Goal: Transaction & Acquisition: Purchase product/service

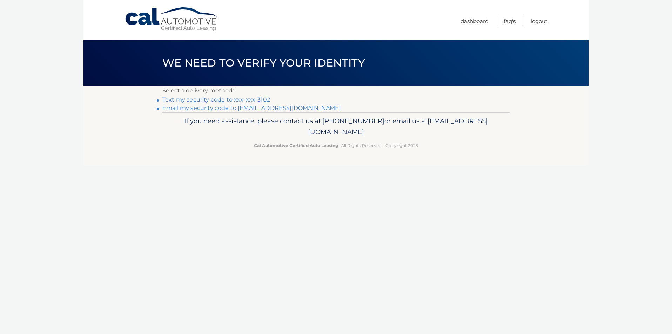
click at [223, 98] on link "Text my security code to xxx-xxx-3102" at bounding box center [216, 99] width 108 height 7
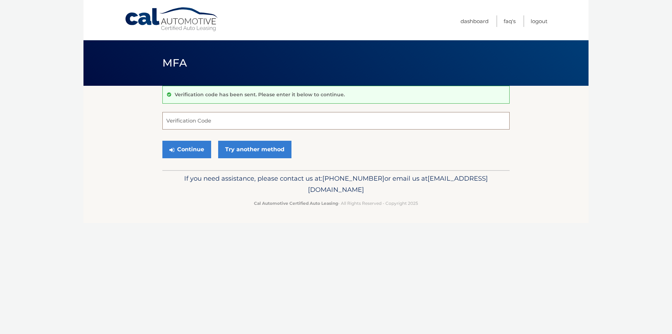
click at [213, 120] on input "Verification Code" at bounding box center [335, 121] width 347 height 18
type input "079714"
click at [188, 147] on button "Continue" at bounding box center [186, 150] width 49 height 18
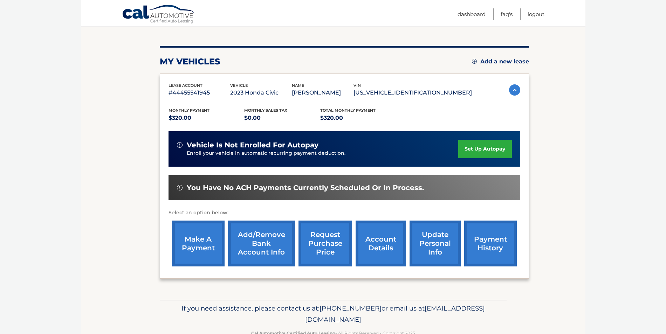
scroll to position [90, 0]
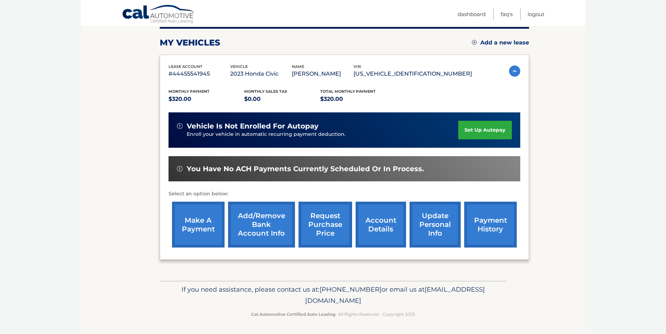
click at [200, 219] on link "make a payment" at bounding box center [198, 225] width 53 height 46
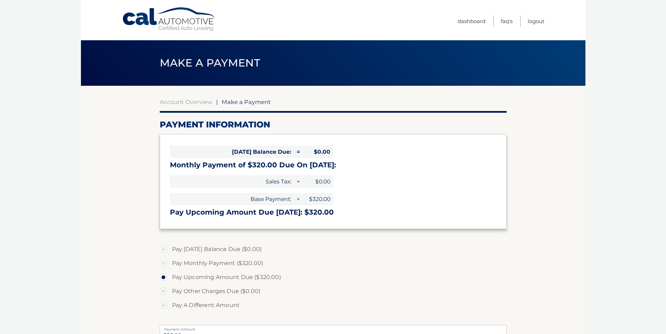
select select "NTljYmU0MTItMDlhMy00OWI3LWJjODMtNjE5ZTIwMjUxMjg5"
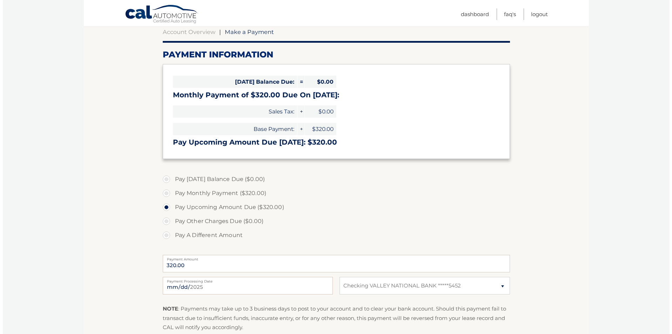
scroll to position [105, 0]
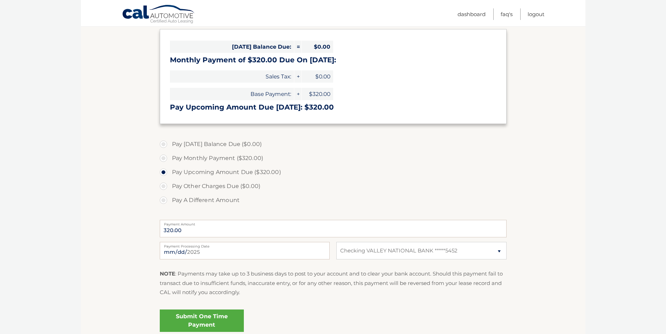
click at [202, 325] on link "Submit One Time Payment" at bounding box center [202, 321] width 84 height 22
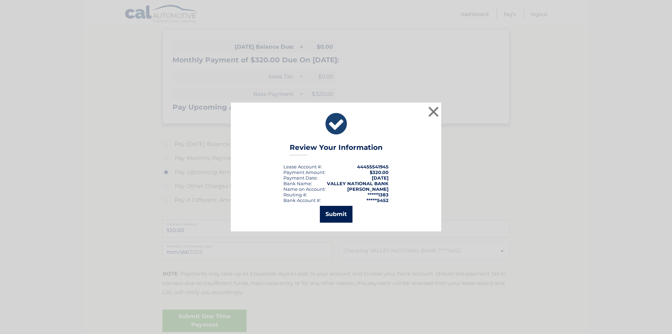
click at [330, 217] on button "Submit" at bounding box center [336, 214] width 33 height 17
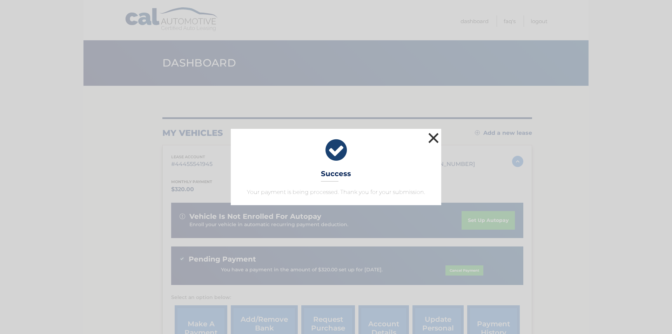
click at [430, 134] on button "×" at bounding box center [433, 138] width 14 height 14
